Goal: Transaction & Acquisition: Purchase product/service

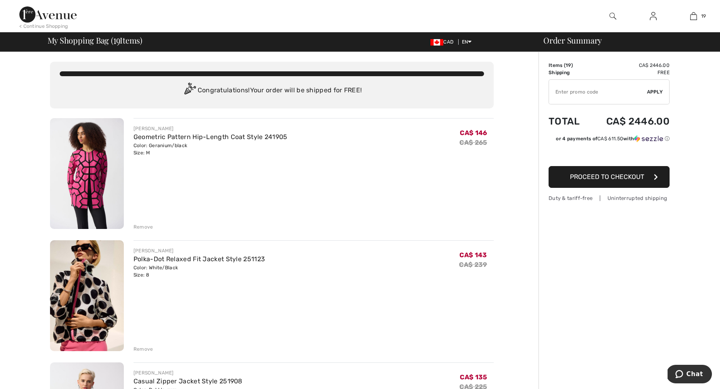
click at [142, 225] on div "Remove" at bounding box center [143, 226] width 20 height 7
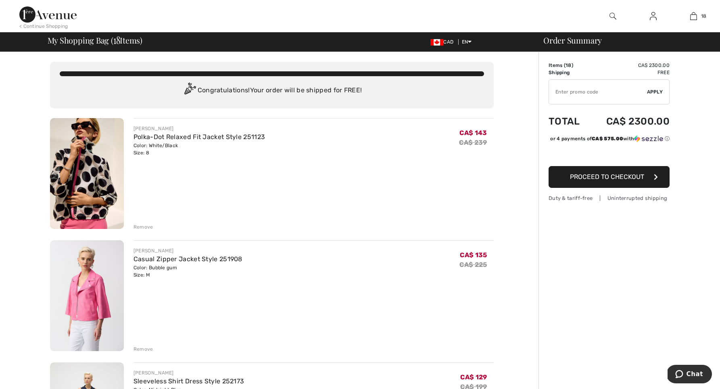
click at [140, 225] on div "Remove" at bounding box center [143, 226] width 20 height 7
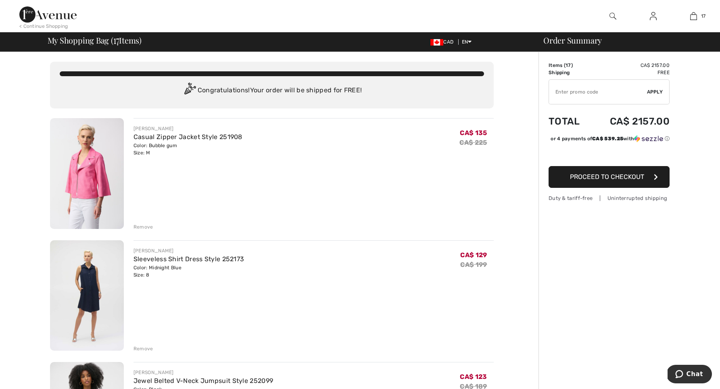
click at [141, 347] on div "Remove" at bounding box center [143, 348] width 20 height 7
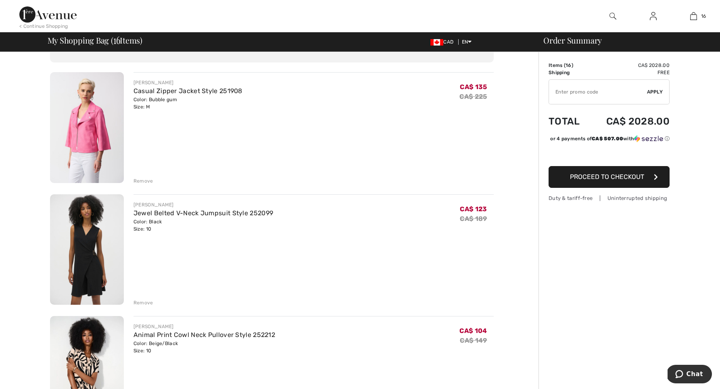
scroll to position [49, 0]
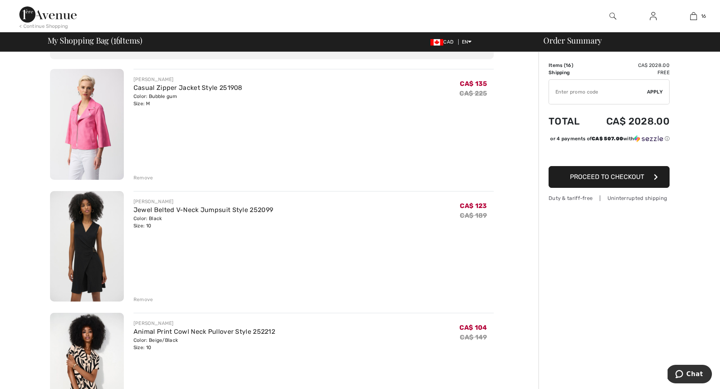
click at [140, 297] on div "Remove" at bounding box center [143, 299] width 20 height 7
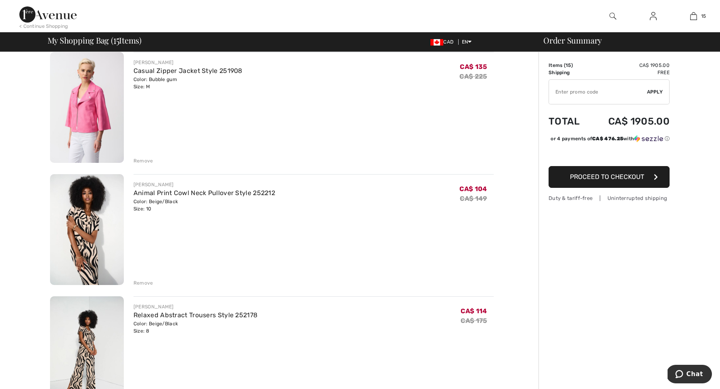
scroll to position [75, 0]
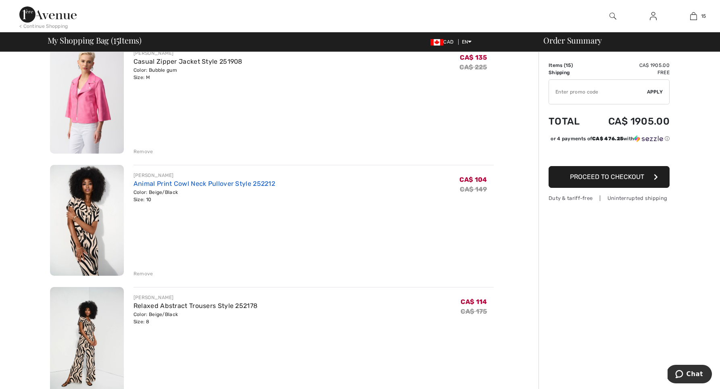
click at [183, 182] on link "Animal Print Cowl Neck Pullover Style 252212" at bounding box center [204, 184] width 142 height 8
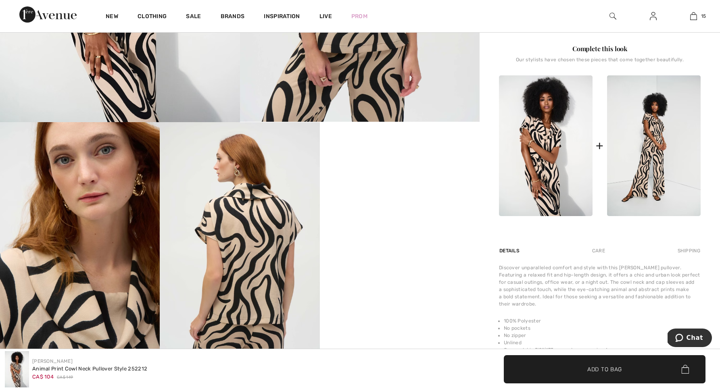
scroll to position [307, 0]
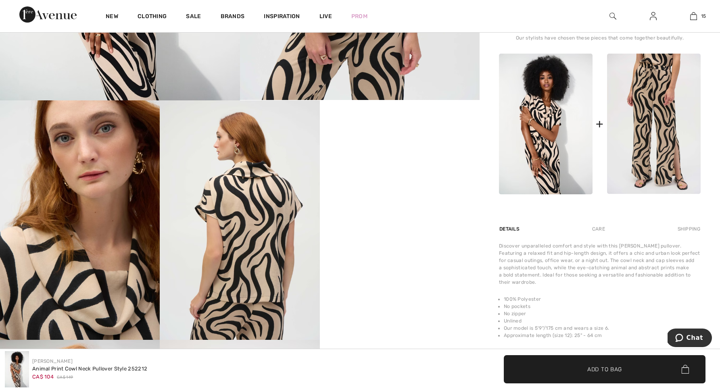
click at [660, 157] on img at bounding box center [654, 124] width 94 height 141
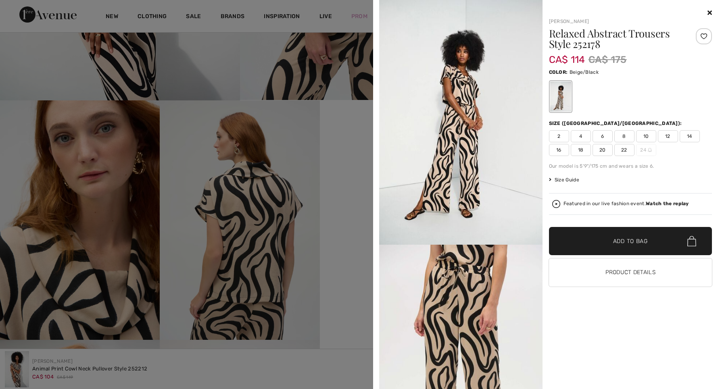
click at [709, 10] on icon at bounding box center [709, 12] width 4 height 6
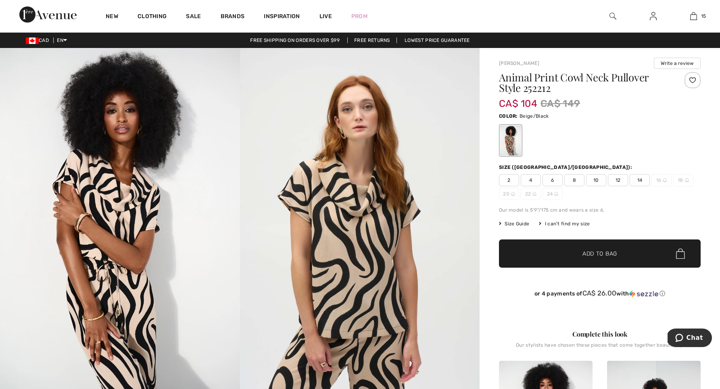
scroll to position [0, 0]
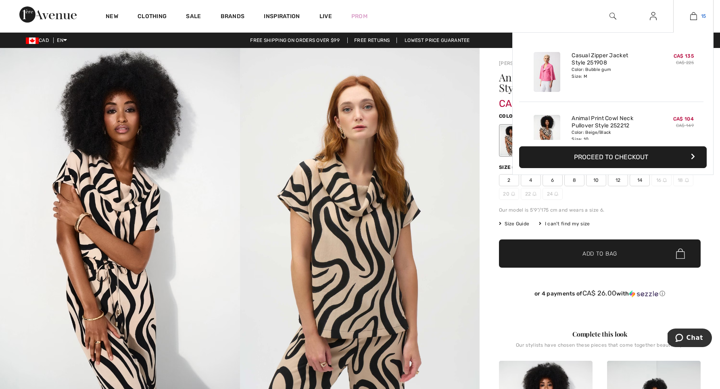
click at [692, 12] on img at bounding box center [693, 16] width 7 height 10
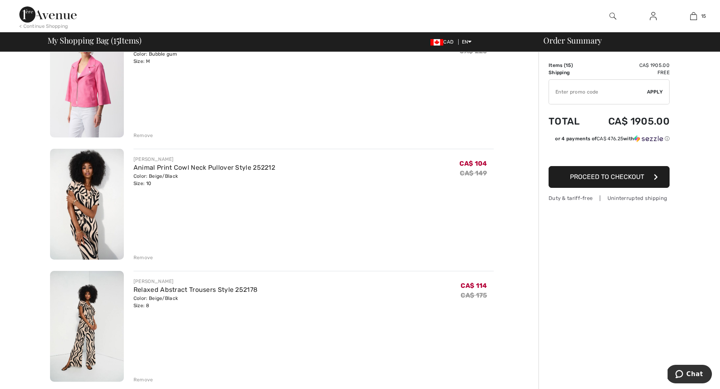
scroll to position [94, 0]
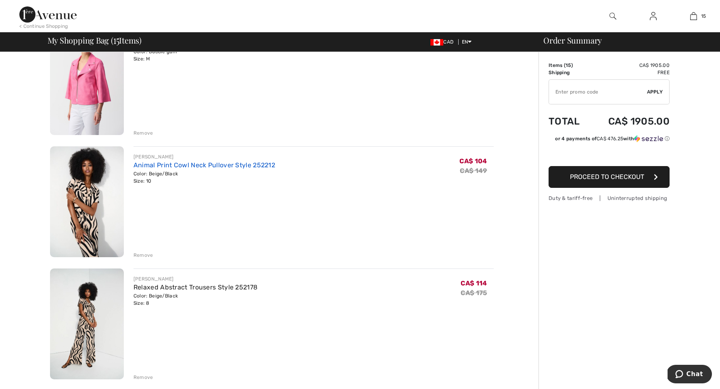
click at [192, 164] on link "Animal Print Cowl Neck Pullover Style 252212" at bounding box center [204, 165] width 142 height 8
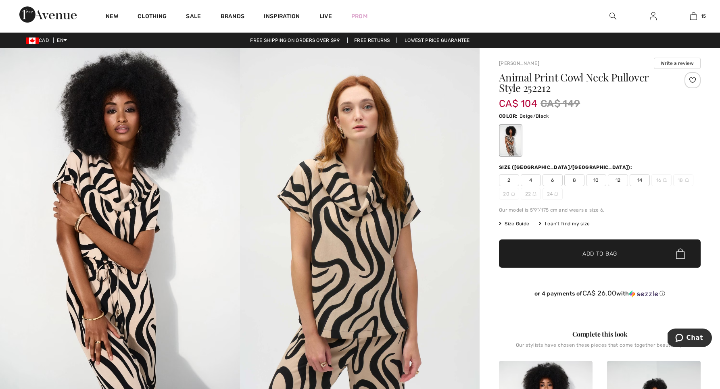
click at [555, 223] on div "I can't find my size" at bounding box center [564, 223] width 51 height 7
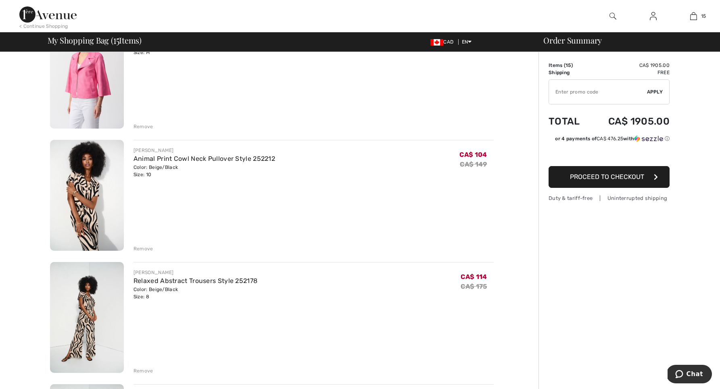
scroll to position [103, 0]
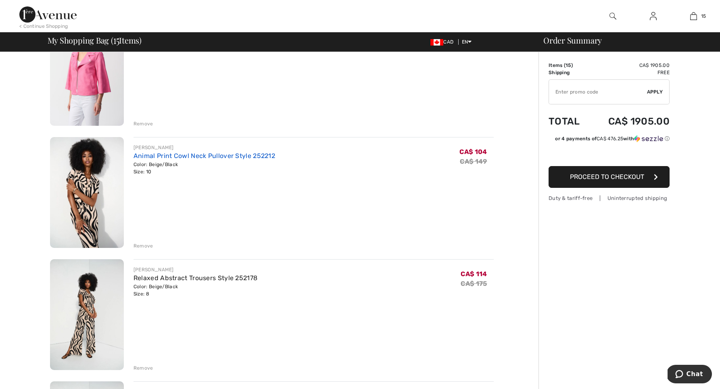
click at [186, 157] on link "Animal Print Cowl Neck Pullover Style 252212" at bounding box center [204, 156] width 142 height 8
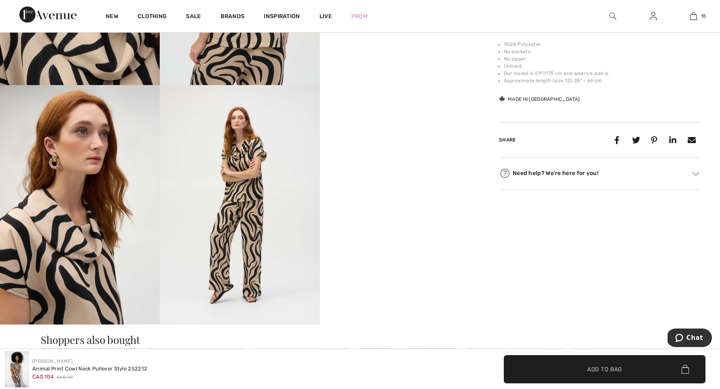
scroll to position [565, 0]
